Goal: Complete application form

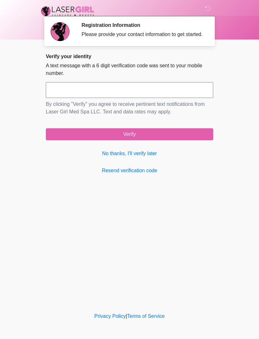
click at [143, 92] on input "text" at bounding box center [129, 90] width 167 height 16
type input "******"
click at [142, 140] on button "Verify" at bounding box center [129, 134] width 167 height 12
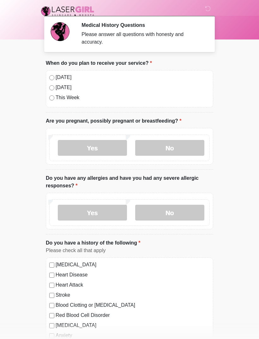
click at [170, 147] on label "No" at bounding box center [169, 148] width 69 height 16
click at [186, 220] on label "No" at bounding box center [169, 213] width 69 height 16
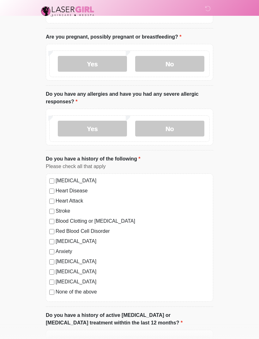
scroll to position [94, 0]
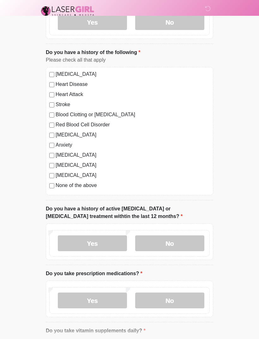
click at [172, 250] on label "No" at bounding box center [169, 244] width 69 height 16
click at [186, 306] on label "No" at bounding box center [169, 301] width 69 height 16
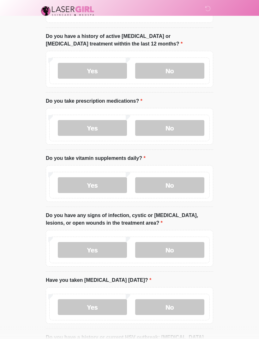
click at [180, 182] on label "No" at bounding box center [169, 186] width 69 height 16
click at [186, 256] on label "No" at bounding box center [169, 250] width 69 height 16
click at [180, 306] on label "No" at bounding box center [169, 307] width 69 height 16
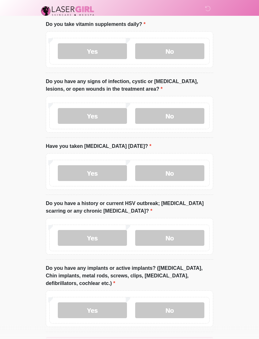
scroll to position [497, 0]
click at [186, 236] on label "No" at bounding box center [169, 238] width 69 height 16
click at [181, 316] on label "No" at bounding box center [169, 310] width 69 height 16
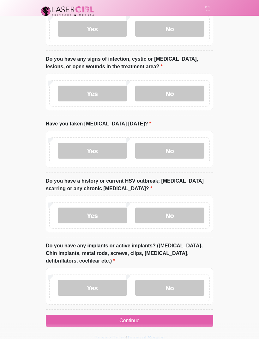
click at [158, 325] on button "Continue" at bounding box center [129, 321] width 167 height 12
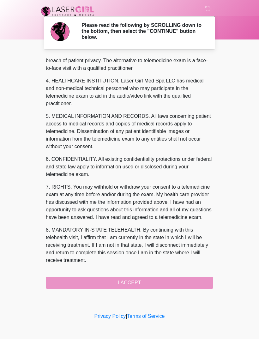
scroll to position [169, 0]
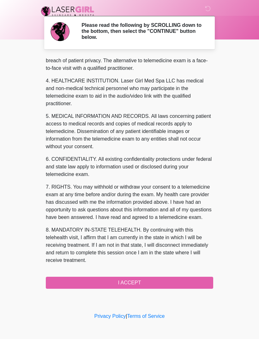
click at [148, 285] on button "I ACCEPT" at bounding box center [129, 283] width 167 height 12
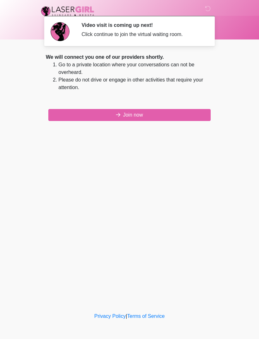
click at [165, 118] on button "Join now" at bounding box center [129, 115] width 162 height 12
